Goal: Use online tool/utility: Utilize a website feature to perform a specific function

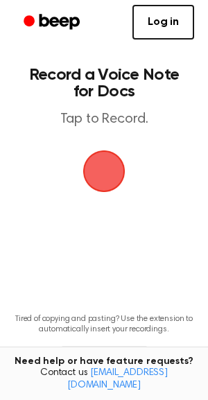
click at [98, 165] on span "button" at bounding box center [104, 171] width 42 height 42
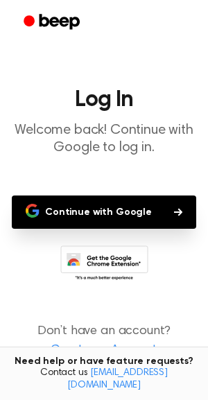
click at [155, 212] on button "Continue with Google" at bounding box center [104, 211] width 184 height 33
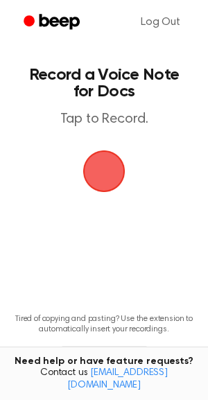
click at [105, 186] on span "button" at bounding box center [104, 171] width 39 height 39
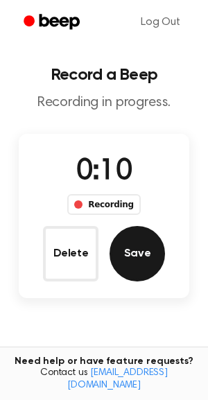
click at [146, 259] on button "Save" at bounding box center [137, 253] width 55 height 55
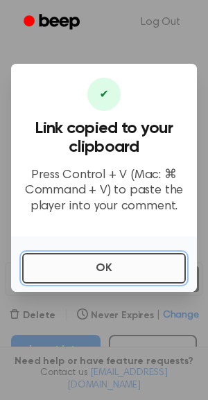
click at [85, 277] on button "OK" at bounding box center [104, 268] width 164 height 30
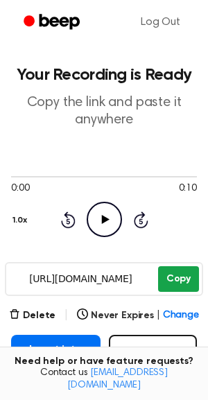
click at [180, 279] on button "Copy" at bounding box center [178, 279] width 41 height 26
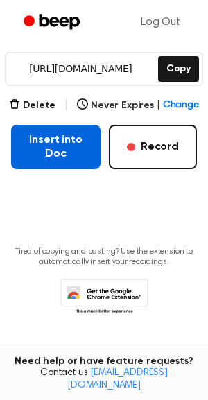
click at [65, 145] on button "Insert into Doc" at bounding box center [55, 147] width 89 height 44
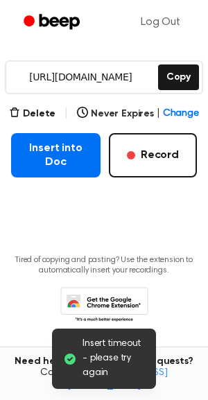
scroll to position [210, 0]
